Goal: Information Seeking & Learning: Check status

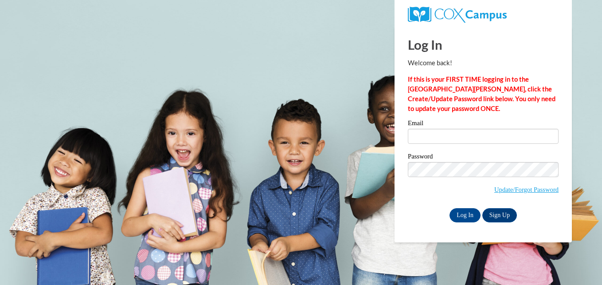
click at [343, 73] on body "This site uses cookies to help improve your learning experience. By continuing …" at bounding box center [301, 142] width 602 height 285
click at [442, 134] on input "Email" at bounding box center [483, 136] width 151 height 15
type input "[EMAIL_ADDRESS][DOMAIN_NAME]"
click at [569, 157] on div "Log In Welcome back! If this is your FIRST TIME logging in to the [GEOGRAPHIC_D…" at bounding box center [483, 135] width 191 height 216
click at [459, 212] on input "Log In" at bounding box center [465, 215] width 31 height 14
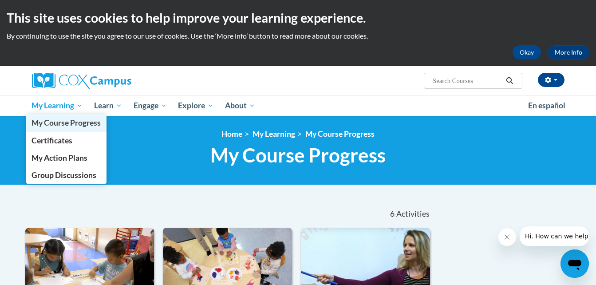
click at [56, 125] on span "My Course Progress" at bounding box center [65, 122] width 69 height 9
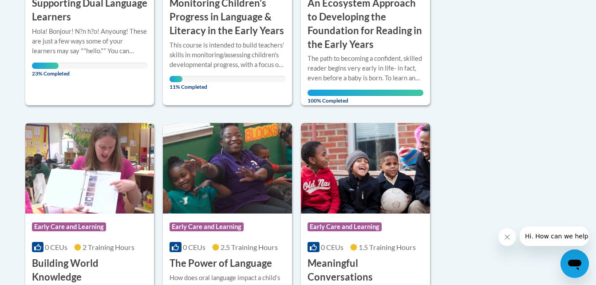
scroll to position [311, 0]
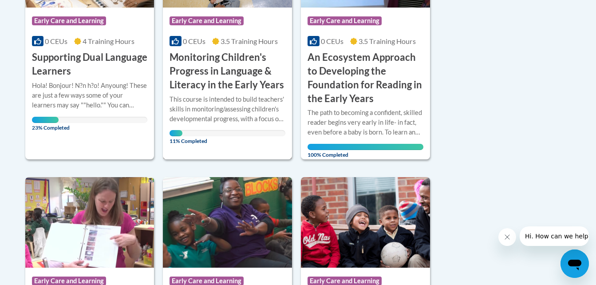
click at [188, 68] on h3 "Monitoring Children's Progress in Language & Literacy in the Early Years" at bounding box center [227, 71] width 116 height 41
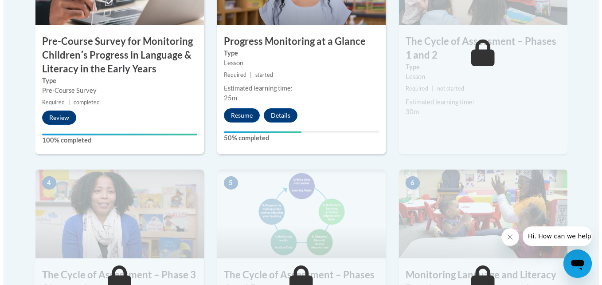
scroll to position [355, 0]
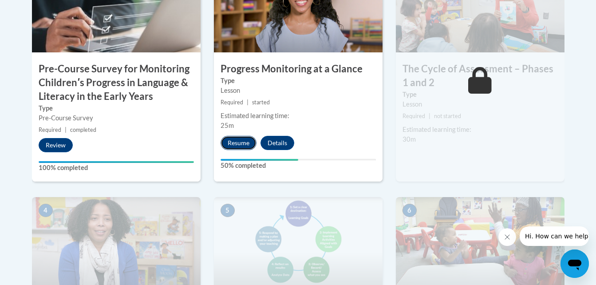
click at [240, 146] on button "Resume" at bounding box center [238, 143] width 36 height 14
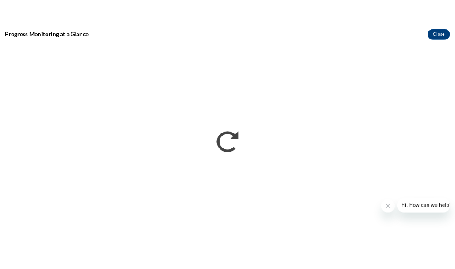
scroll to position [0, 0]
